Goal: Information Seeking & Learning: Learn about a topic

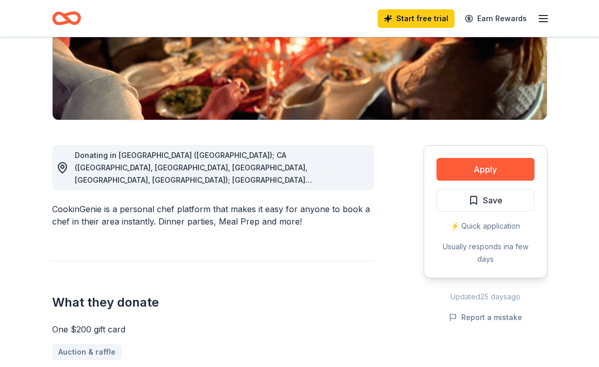
scroll to position [194, 0]
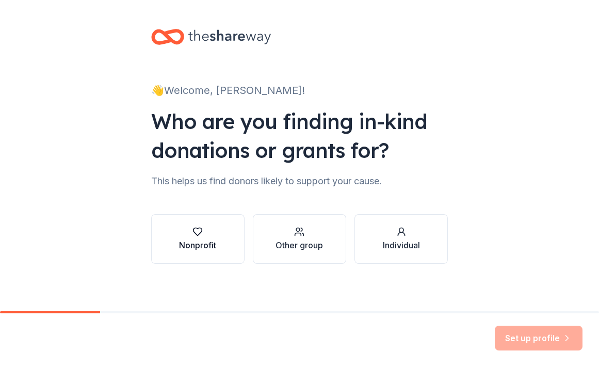
click at [174, 244] on button "Nonprofit" at bounding box center [197, 239] width 93 height 50
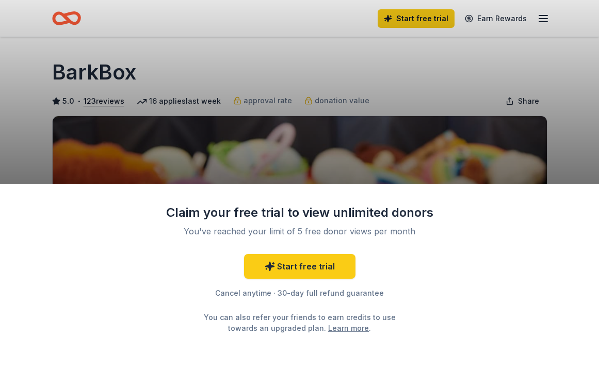
click at [522, 60] on div "Claim your free trial to view unlimited donors You've reached your limit of 5 f…" at bounding box center [299, 183] width 599 height 367
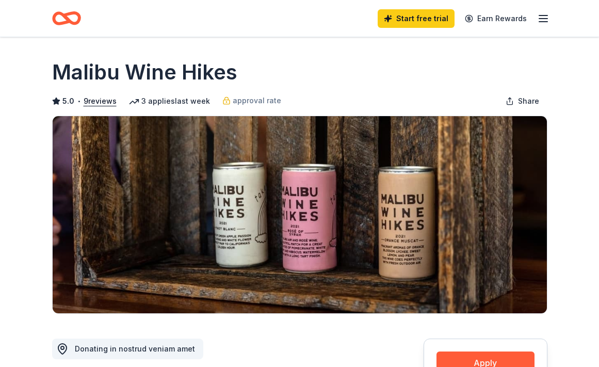
drag, startPoint x: 173, startPoint y: 71, endPoint x: 45, endPoint y: 69, distance: 127.4
drag, startPoint x: 237, startPoint y: 71, endPoint x: 24, endPoint y: 68, distance: 213.6
click at [72, 76] on h1 "Malibu Wine Hikes" at bounding box center [144, 72] width 185 height 29
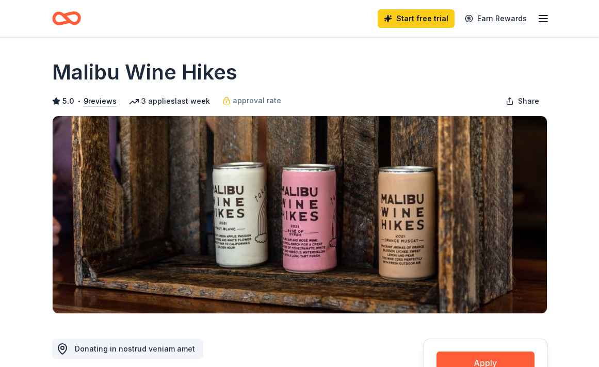
click at [72, 76] on h1 "Malibu Wine Hikes" at bounding box center [144, 72] width 185 height 29
